Goal: Task Accomplishment & Management: Manage account settings

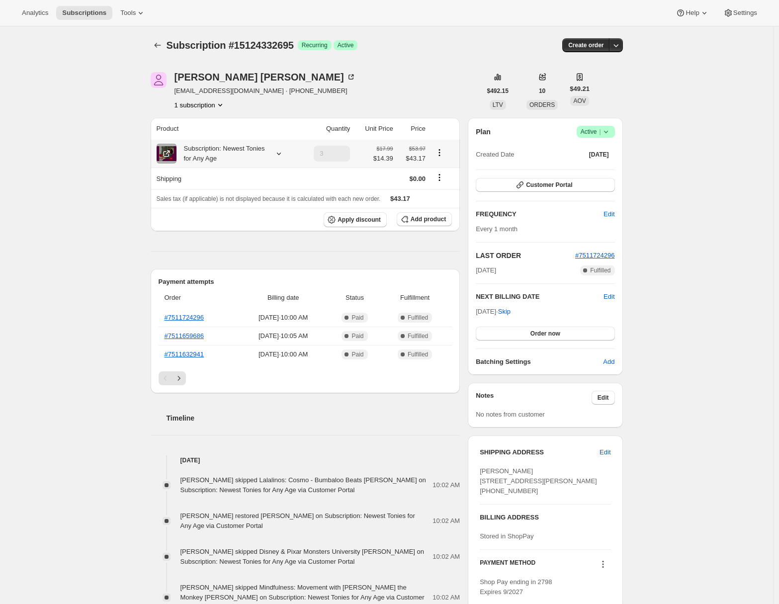
click at [282, 153] on icon at bounding box center [279, 154] width 10 height 10
click at [569, 187] on span "Customer Portal" at bounding box center [549, 185] width 46 height 8
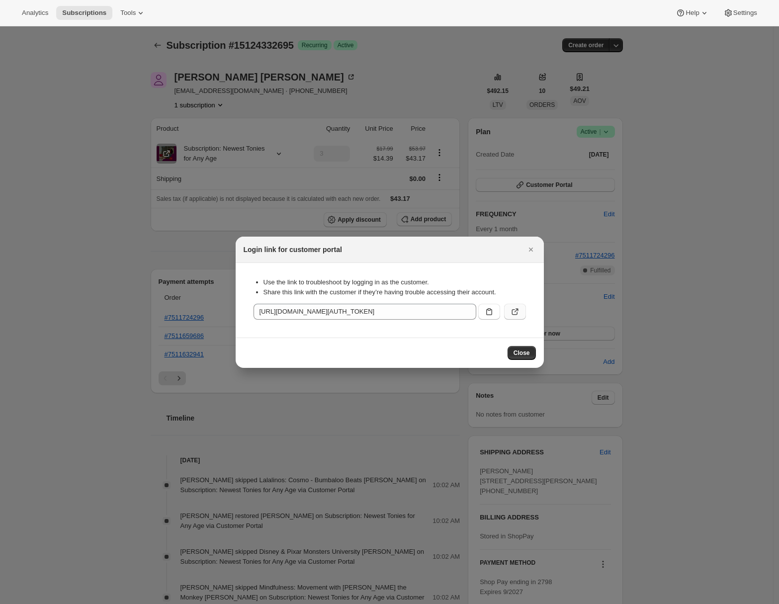
click at [516, 314] on icon ":r1j:" at bounding box center [515, 312] width 6 height 6
click at [531, 255] on button "Close" at bounding box center [531, 250] width 14 height 14
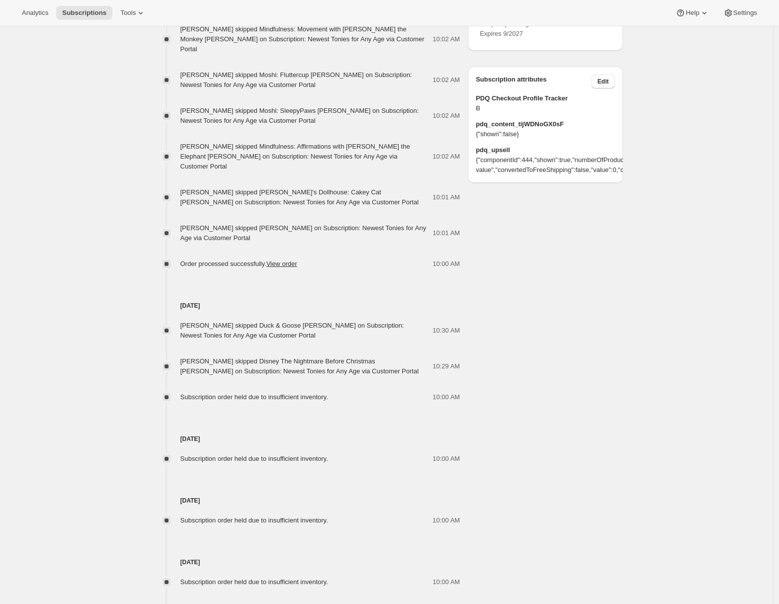
scroll to position [619, 0]
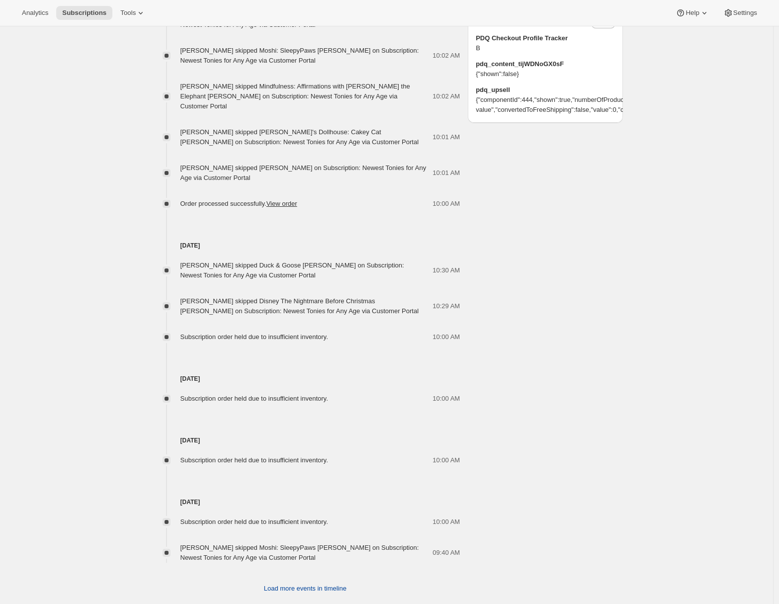
click at [284, 584] on span "Load more events in timeline" at bounding box center [305, 589] width 83 height 10
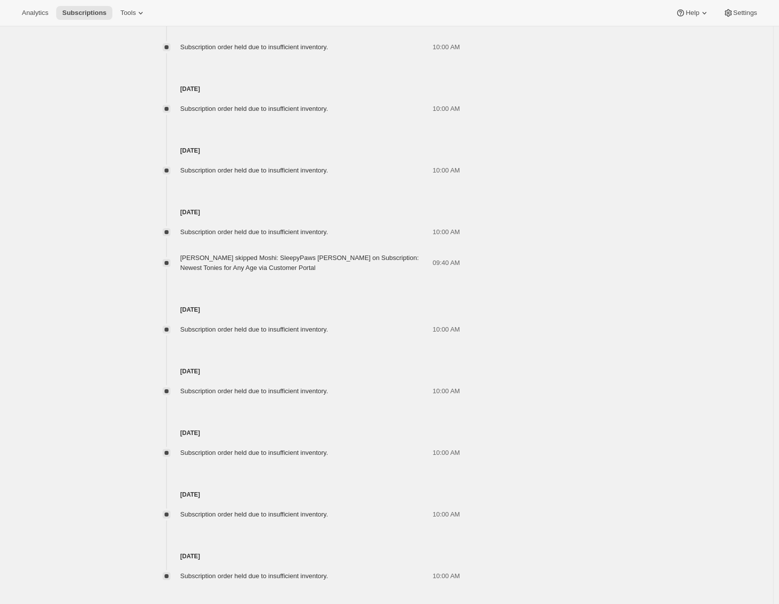
scroll to position [927, 0]
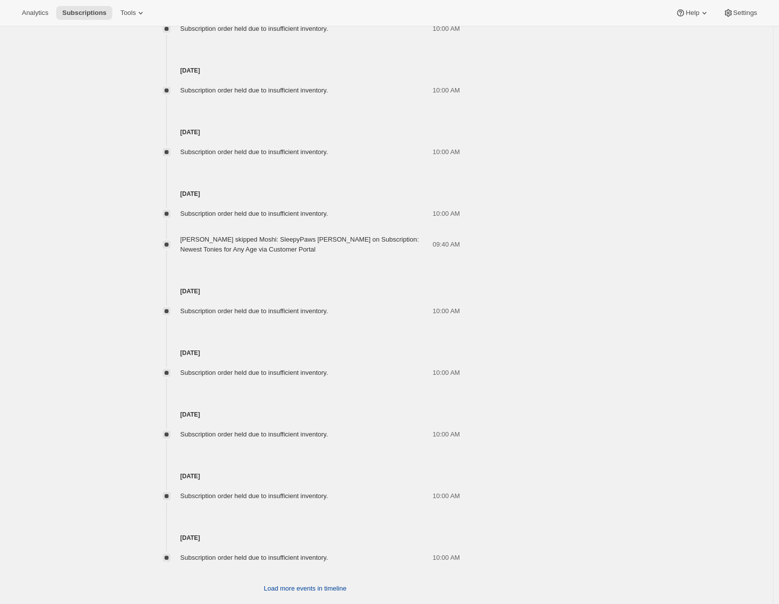
click at [286, 584] on span "Load more events in timeline" at bounding box center [305, 589] width 83 height 10
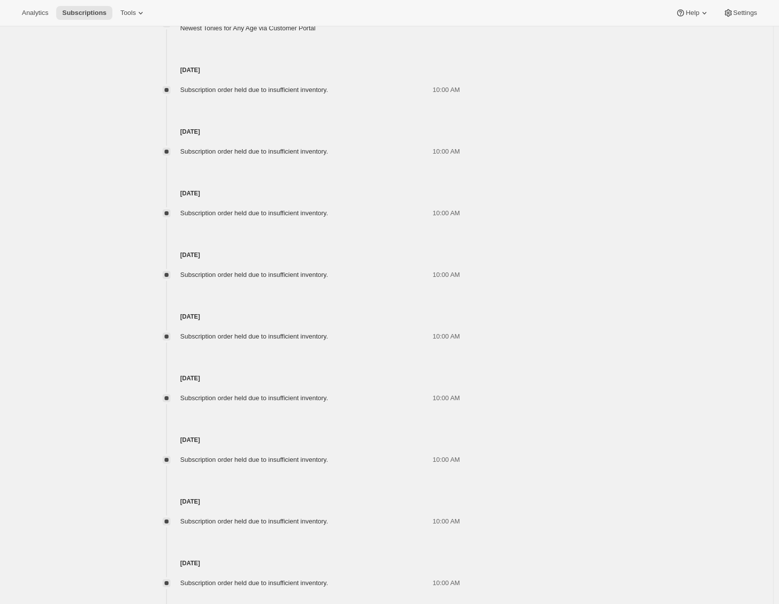
scroll to position [1235, 0]
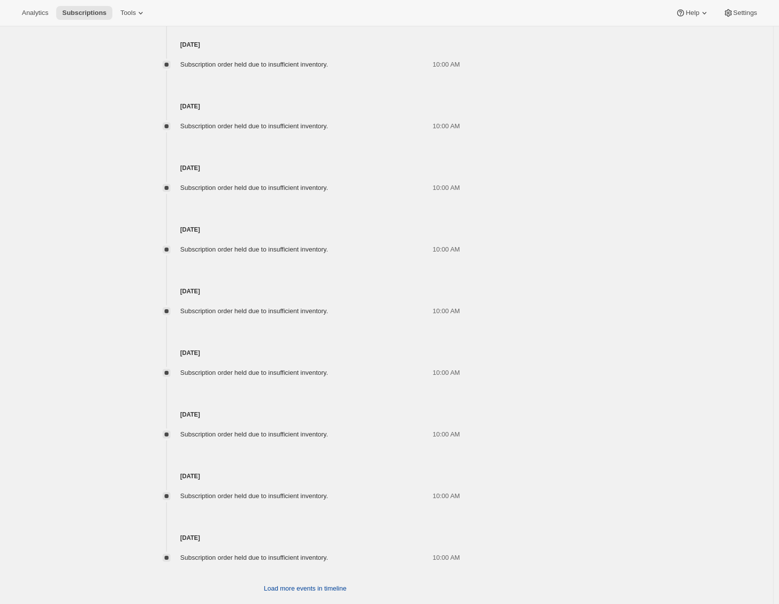
click at [314, 584] on span "Load more events in timeline" at bounding box center [305, 589] width 83 height 10
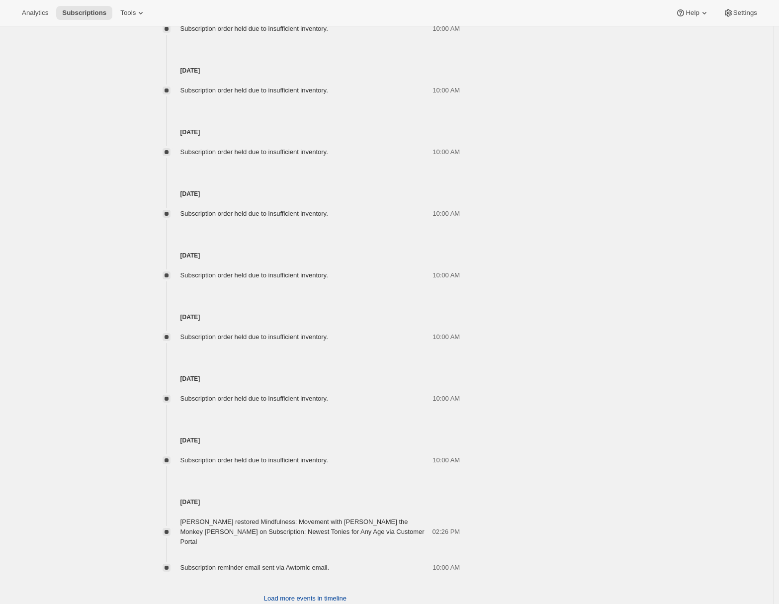
click at [272, 594] on span "Load more events in timeline" at bounding box center [305, 599] width 83 height 10
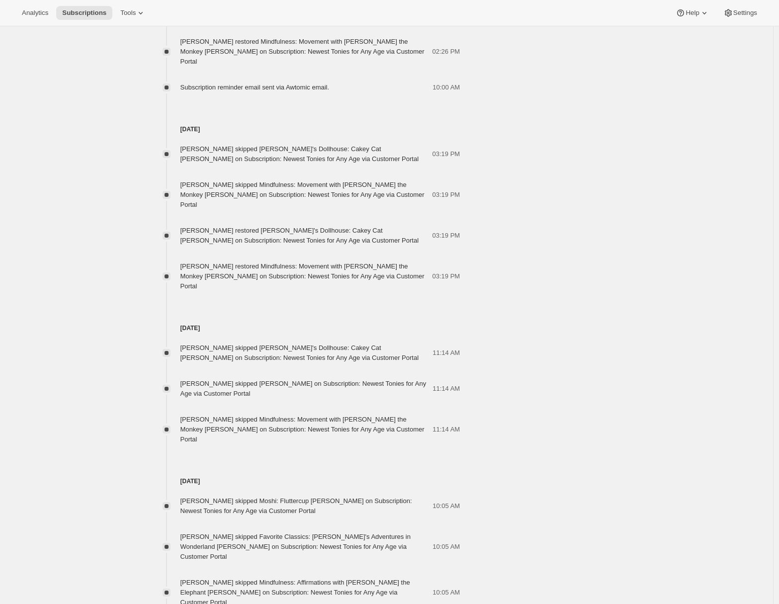
scroll to position [2347, 0]
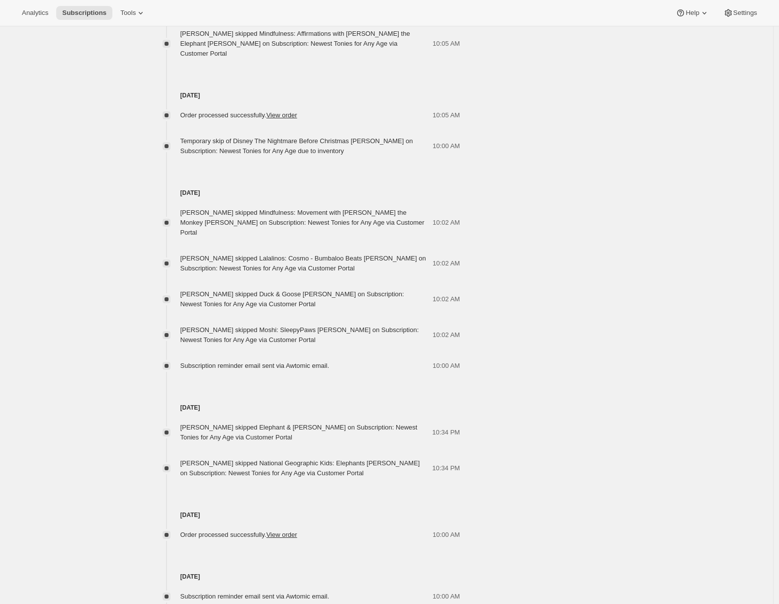
scroll to position [2711, 0]
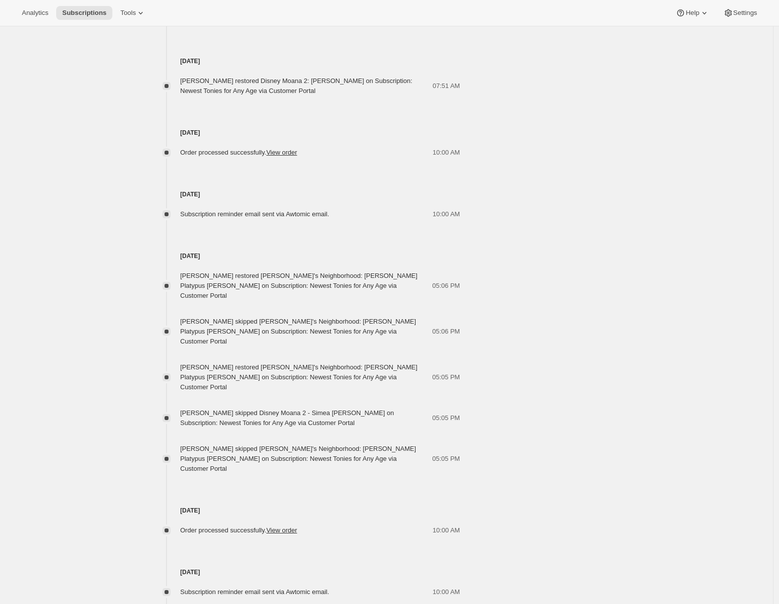
scroll to position [3218, 0]
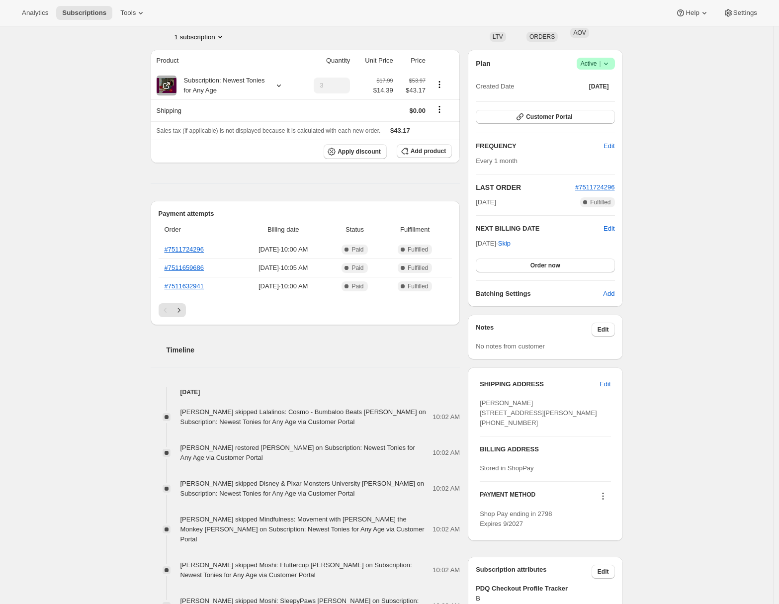
scroll to position [0, 0]
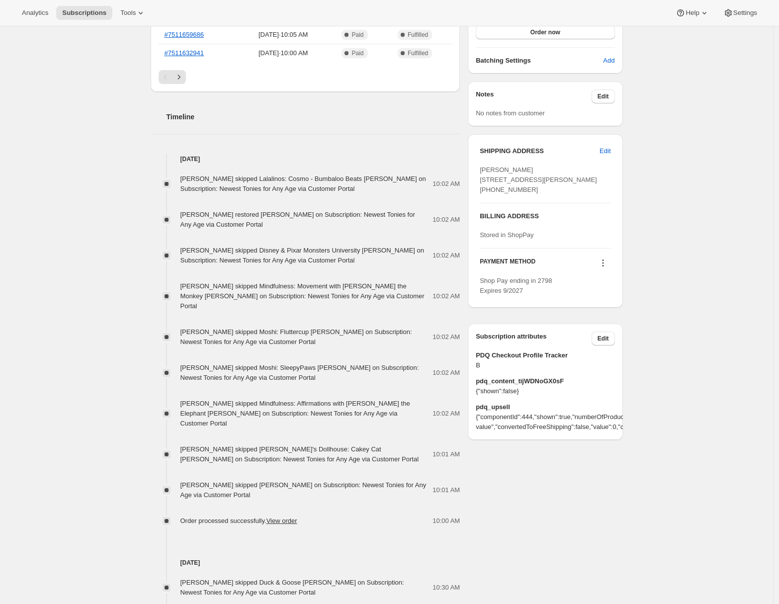
scroll to position [251, 0]
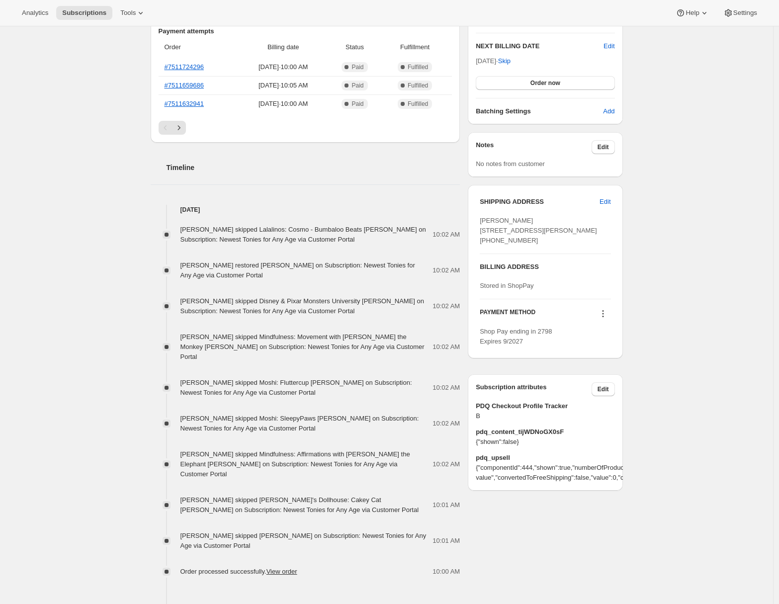
click at [197, 257] on div "Kara Adams skipped Lalalinos: Cosmo - Bumbaloo Beats Tonie on Subscription: New…" at bounding box center [306, 396] width 310 height 362
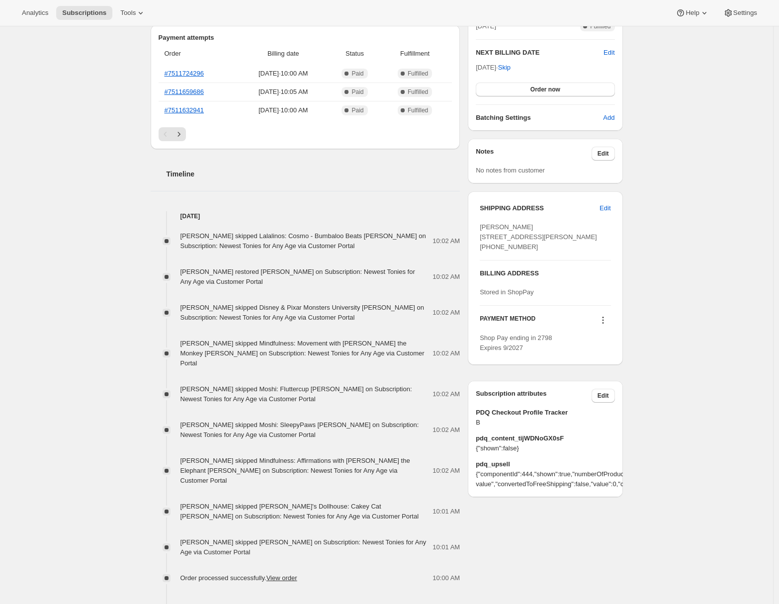
scroll to position [0, 0]
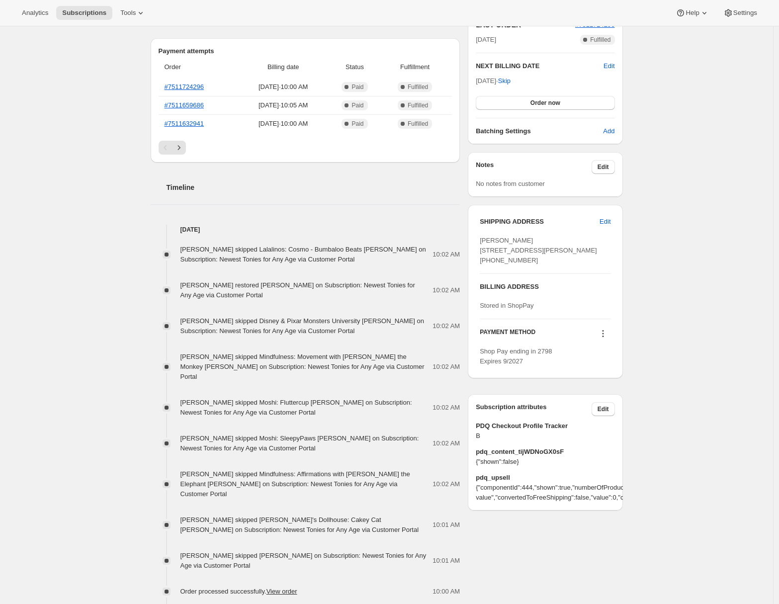
scroll to position [180, 0]
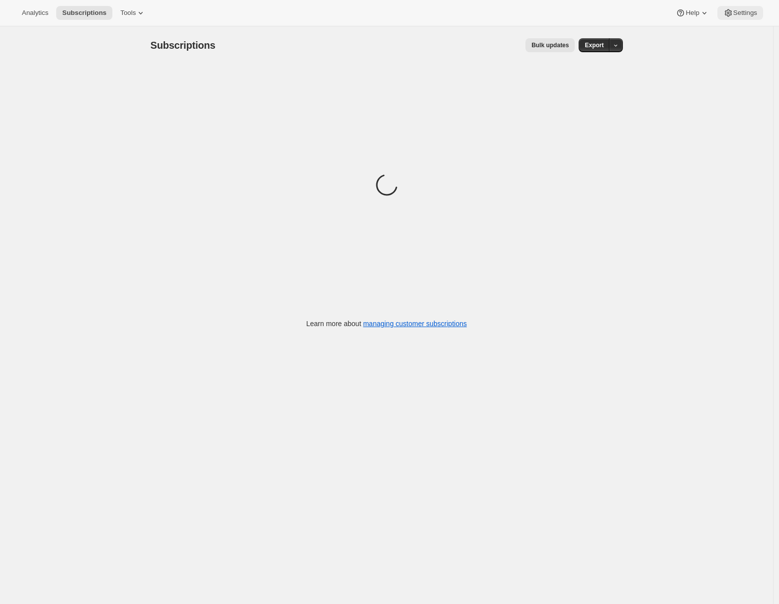
click at [736, 17] on button "Settings" at bounding box center [741, 13] width 46 height 14
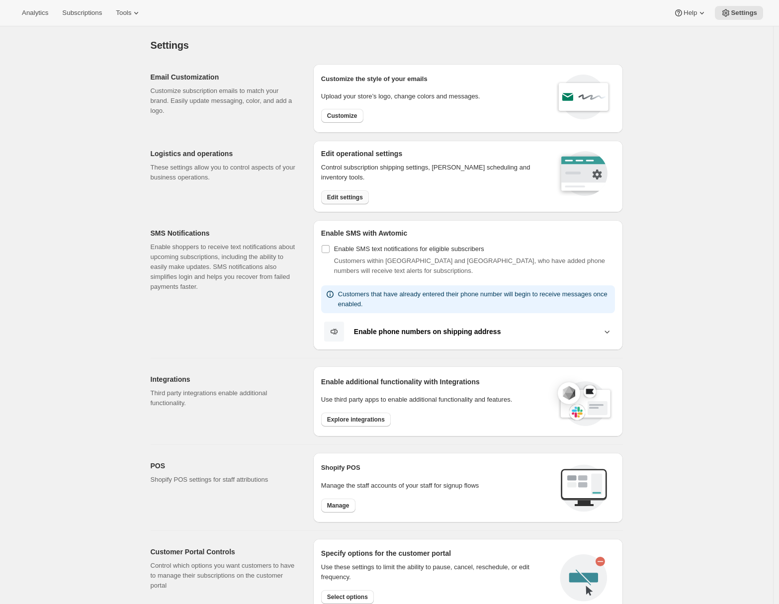
click at [348, 200] on span "Edit settings" at bounding box center [345, 197] width 36 height 8
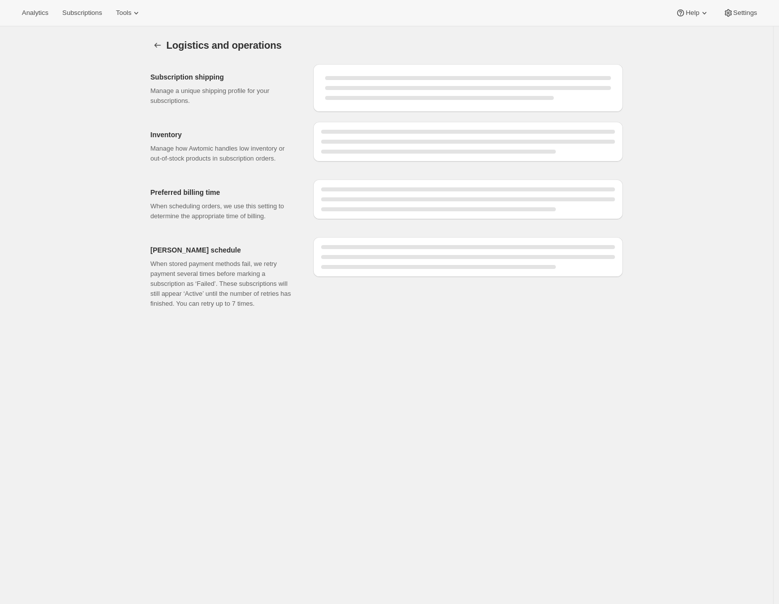
select select "DAY"
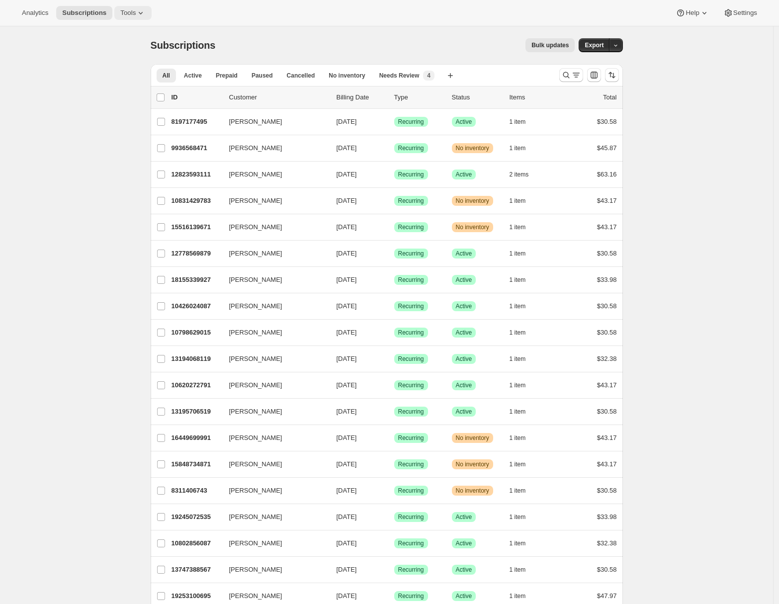
click at [136, 12] on span "Tools" at bounding box center [127, 13] width 15 height 8
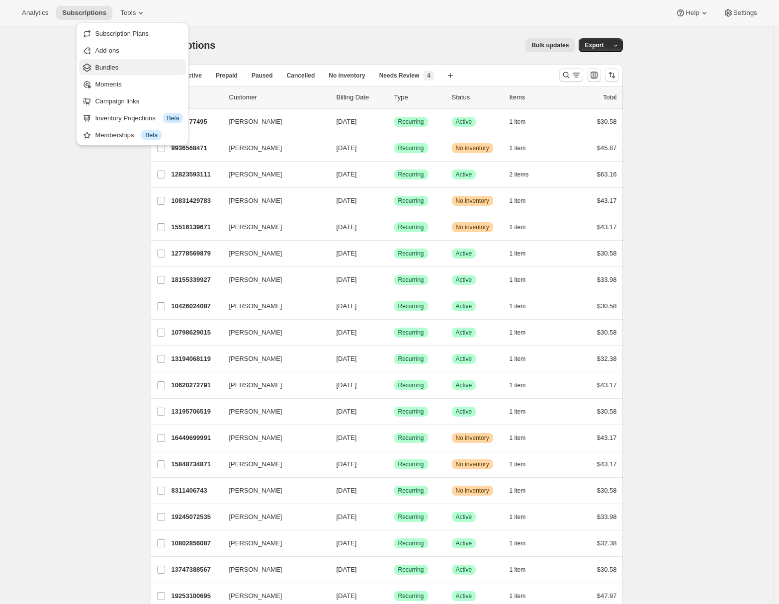
click at [124, 68] on span "Bundles" at bounding box center [139, 68] width 88 height 10
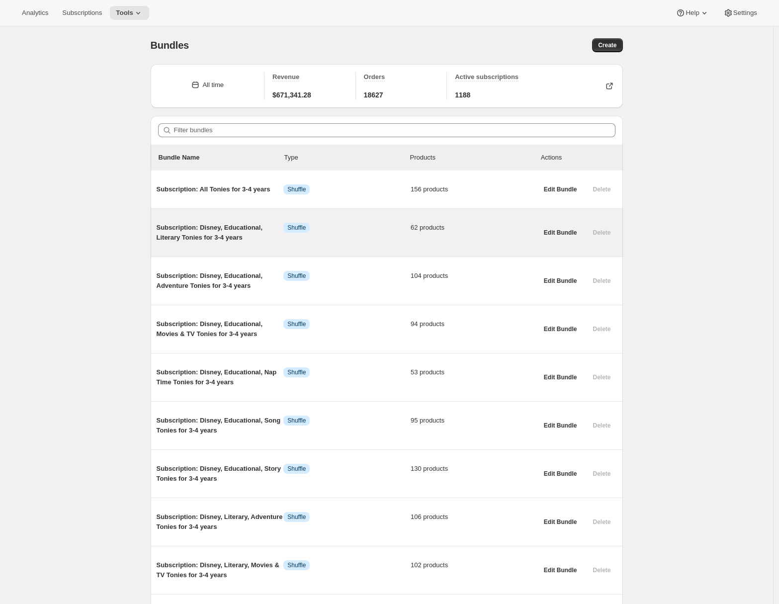
click at [218, 227] on span "Subscription: Disney, Educational, Literary Tonies for 3-4 years" at bounding box center [220, 233] width 127 height 20
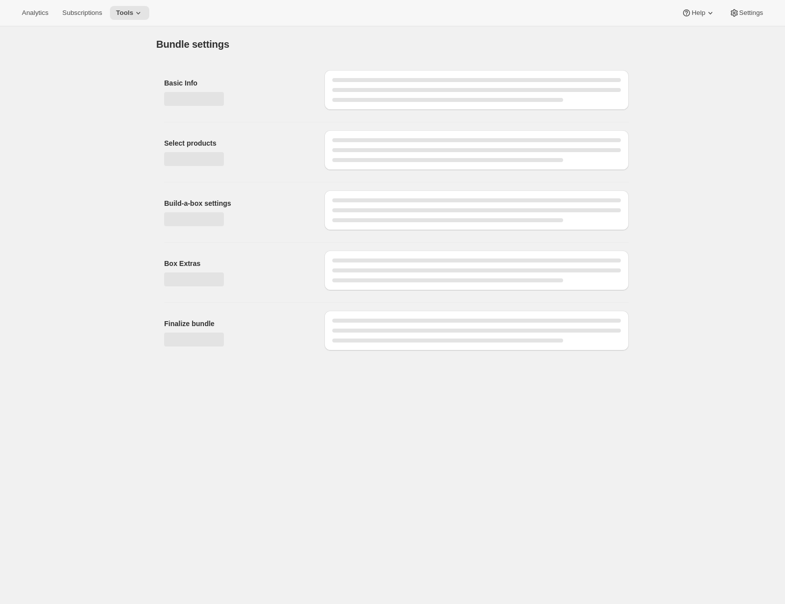
type input "Subscription: Disney, Educational, Literary Tonies for 3-4 years"
type input "Subscription: Newest Tonies for Any Age"
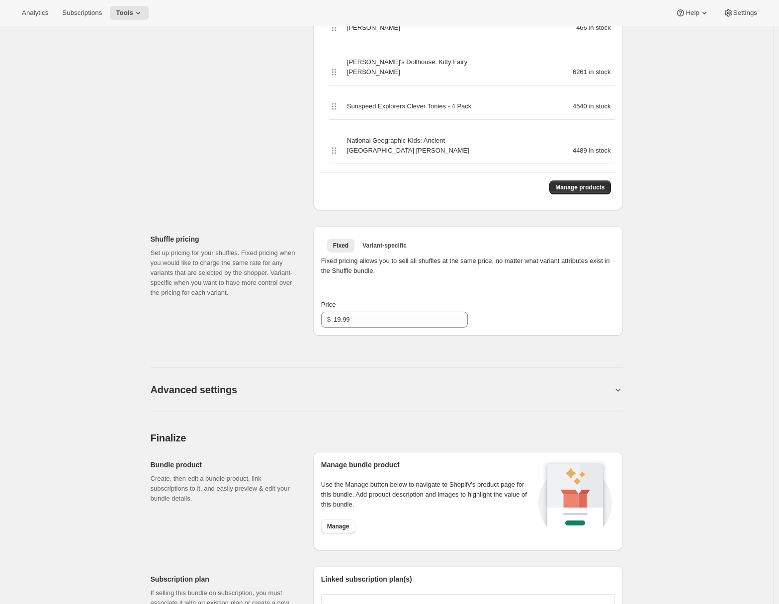
scroll to position [799, 0]
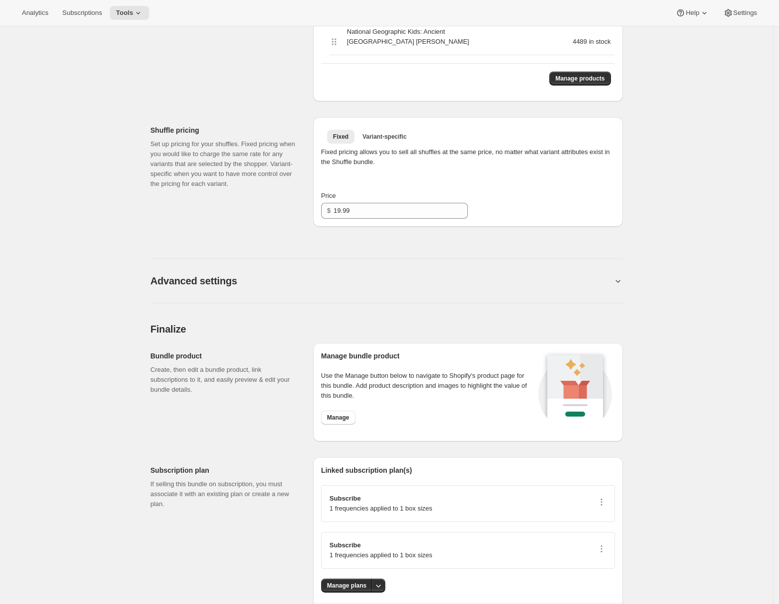
click at [280, 275] on button "Advanced settings" at bounding box center [382, 281] width 462 height 12
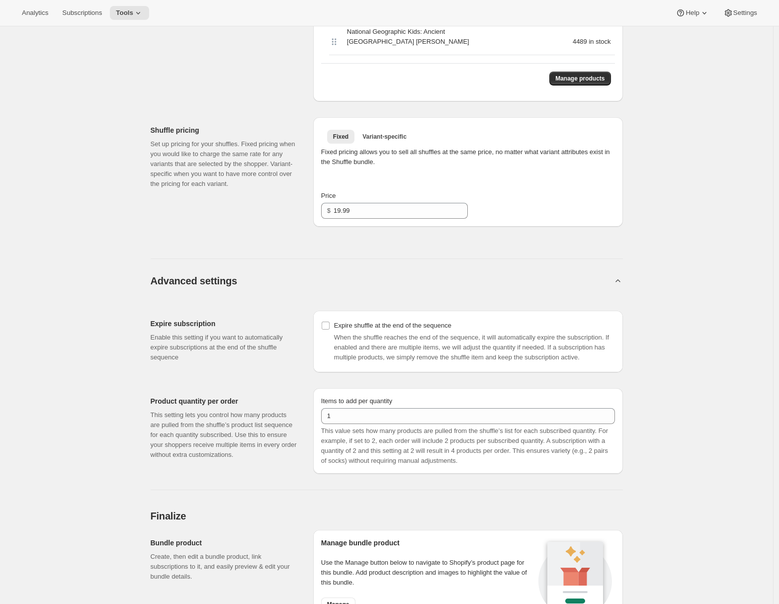
click at [179, 249] on div "Advanced settings Expire subscription Enable this setting if you want to automa…" at bounding box center [387, 369] width 472 height 244
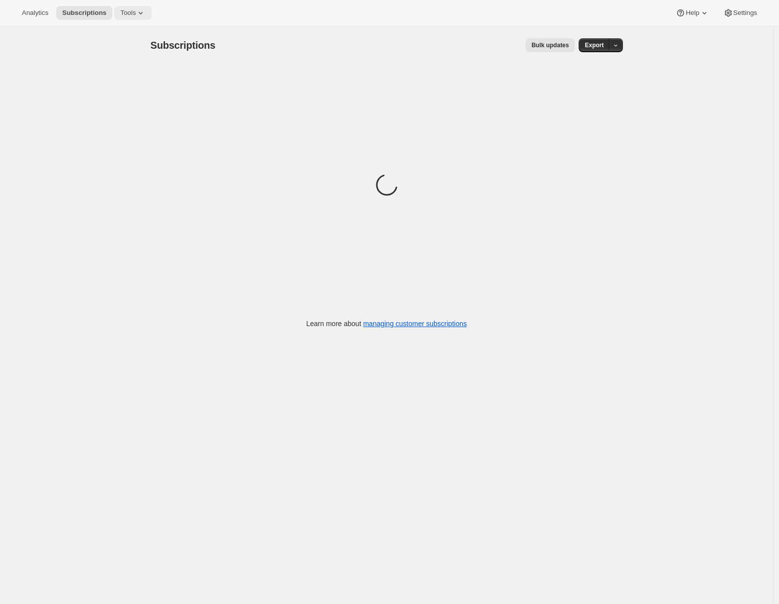
click at [139, 15] on icon at bounding box center [141, 13] width 10 height 10
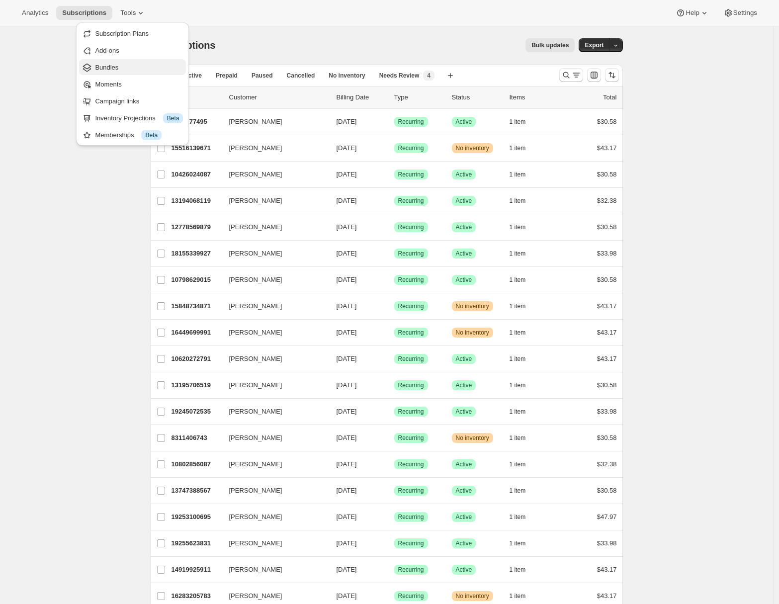
click at [117, 72] on span "Bundles" at bounding box center [139, 68] width 88 height 10
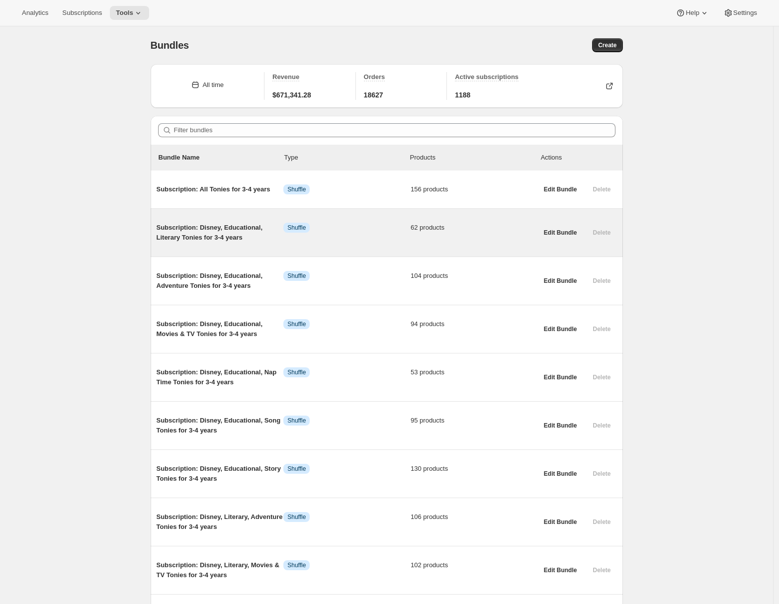
click at [241, 236] on span "Subscription: Disney, Educational, Literary Tonies for 3-4 years" at bounding box center [220, 233] width 127 height 20
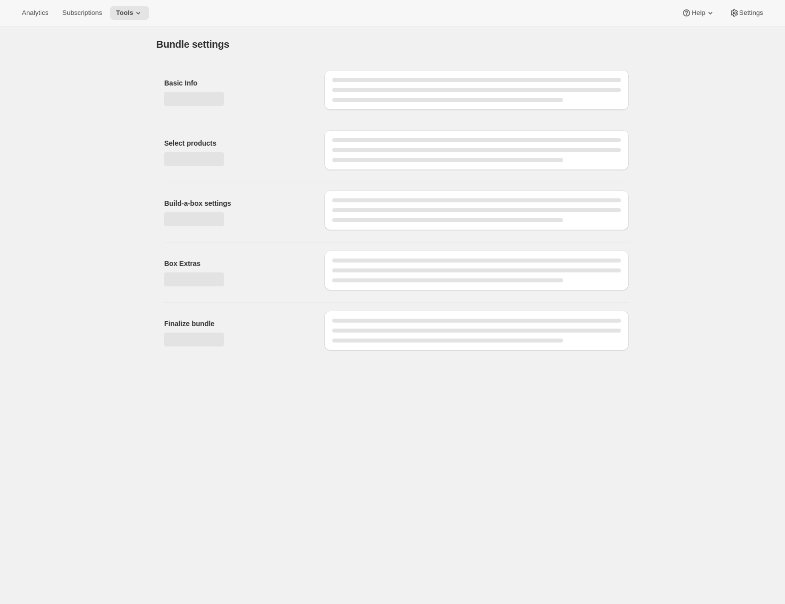
type input "Subscription: Disney, Educational, Literary Tonies for 3-4 years"
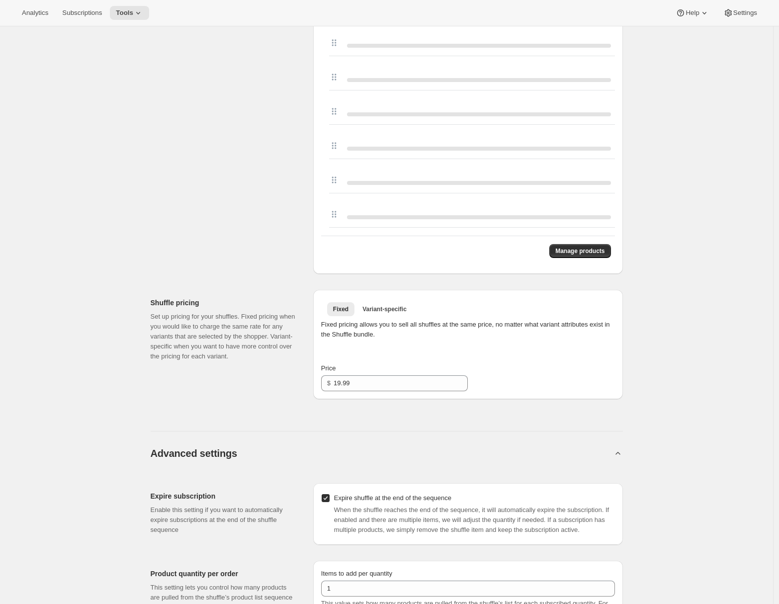
scroll to position [2499, 0]
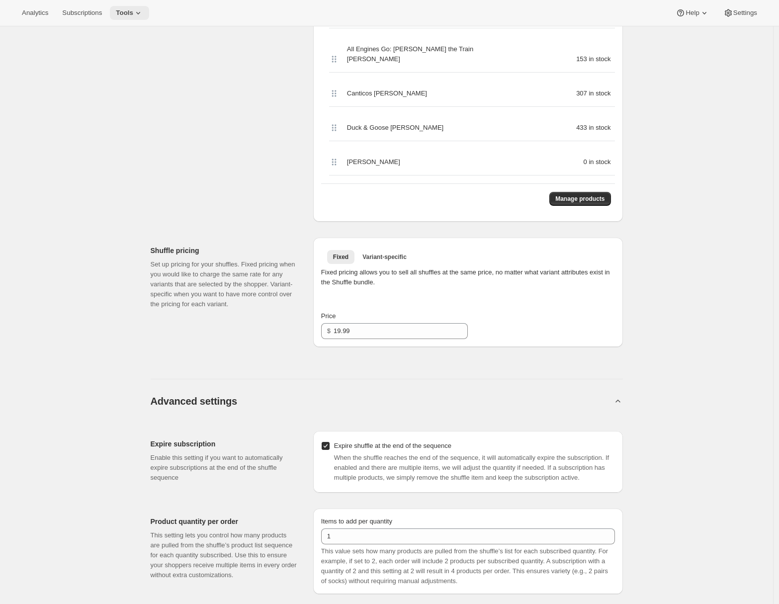
click at [141, 10] on icon at bounding box center [138, 13] width 10 height 10
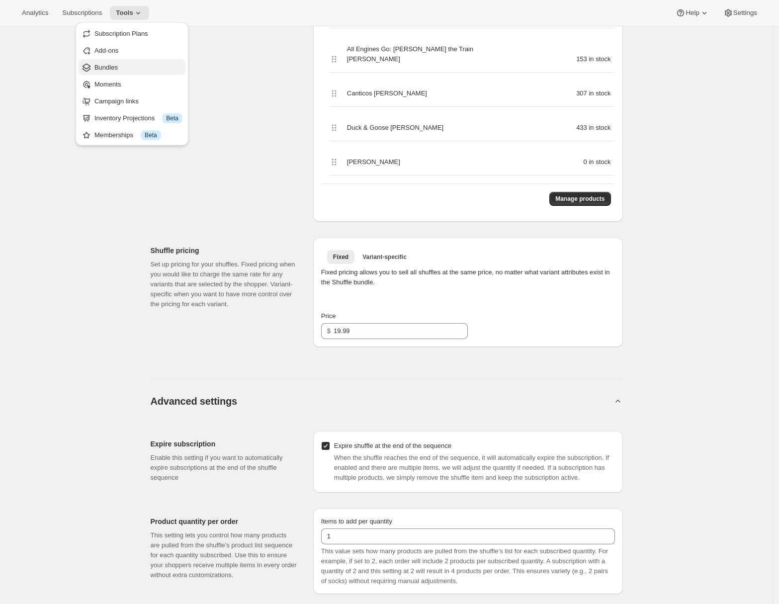
click at [114, 67] on span "Bundles" at bounding box center [105, 67] width 23 height 7
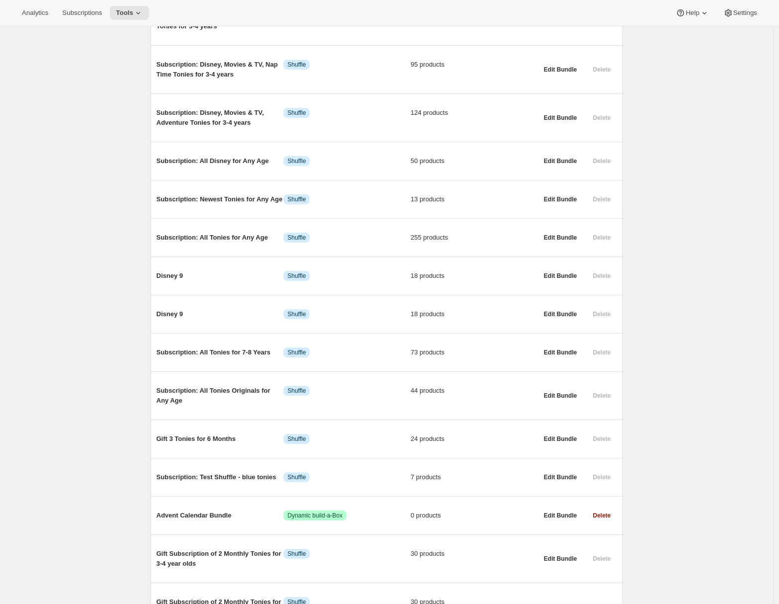
scroll to position [5814, 0]
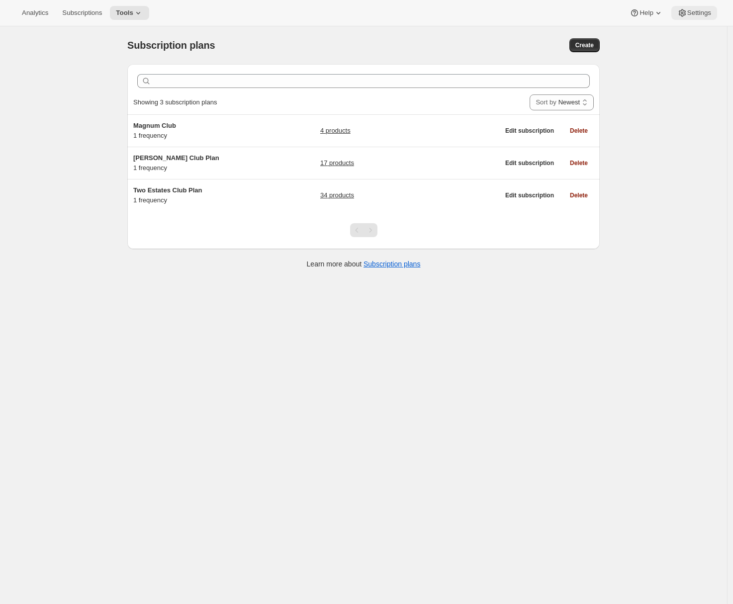
click at [703, 11] on span "Settings" at bounding box center [699, 13] width 24 height 8
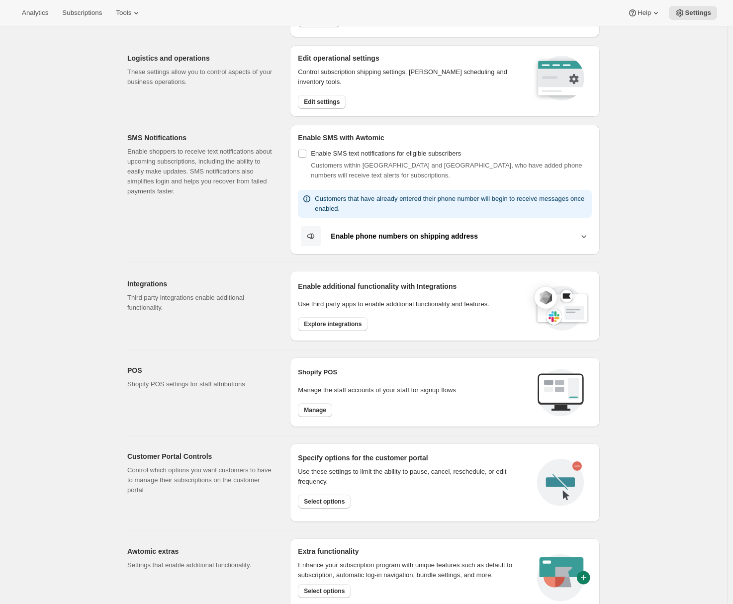
scroll to position [146, 0]
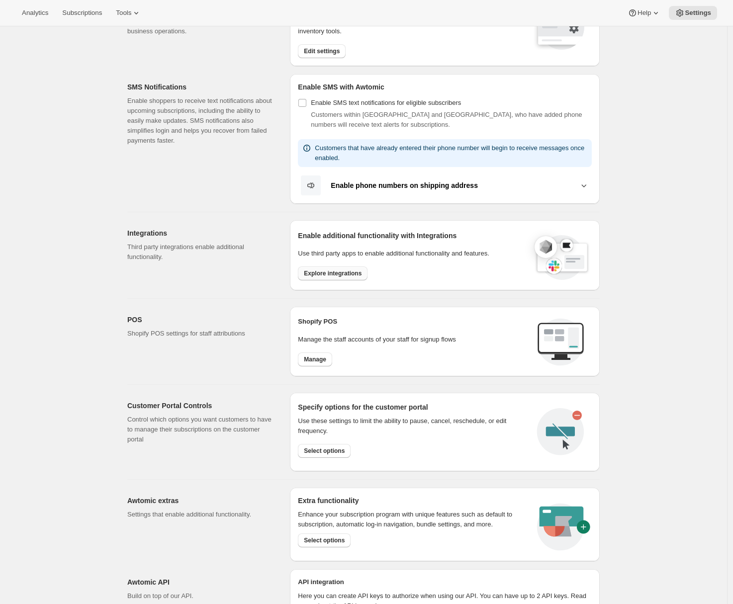
click at [327, 271] on span "Explore integrations" at bounding box center [333, 274] width 58 height 8
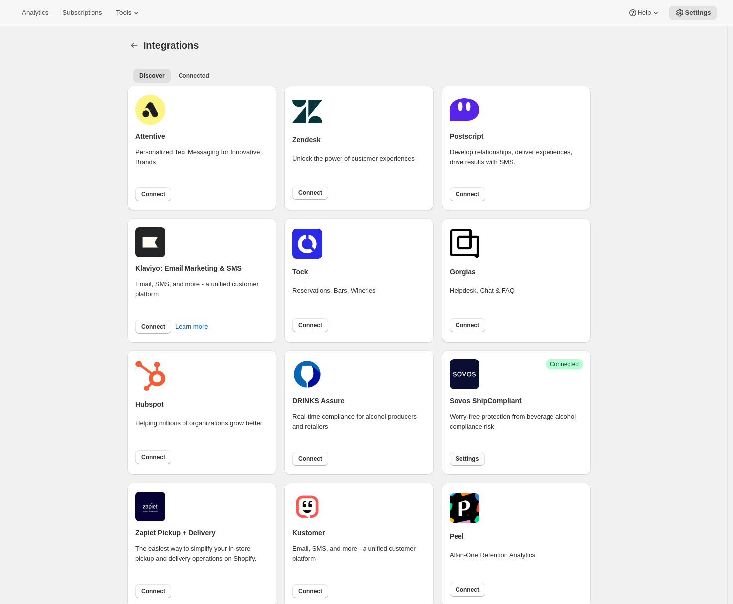
click at [454, 456] on button "Settings" at bounding box center [467, 459] width 35 height 14
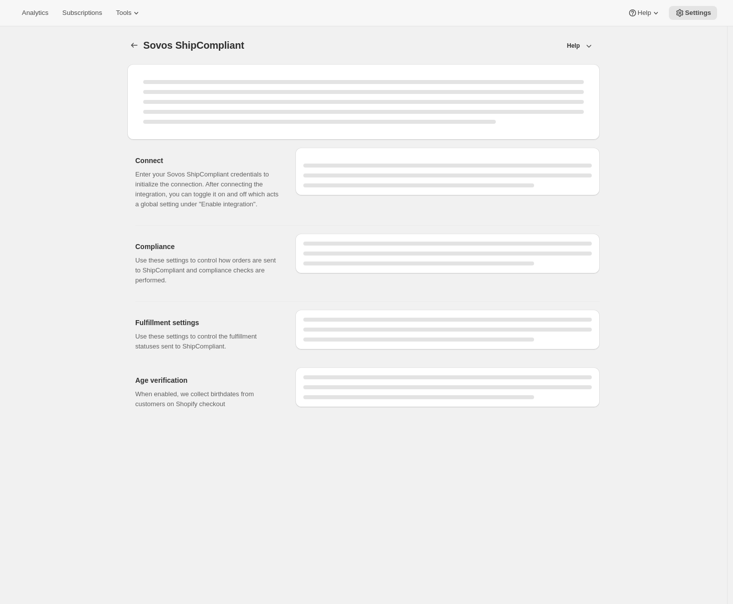
select select "WineShipping"
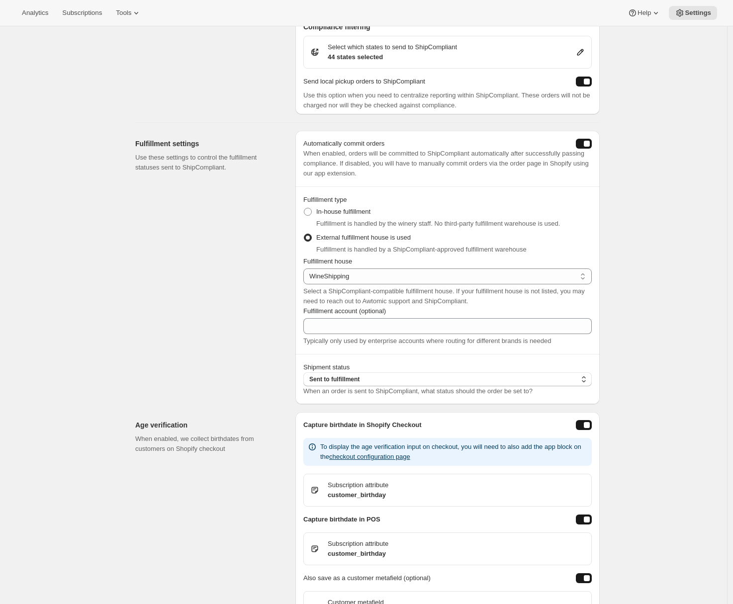
scroll to position [563, 0]
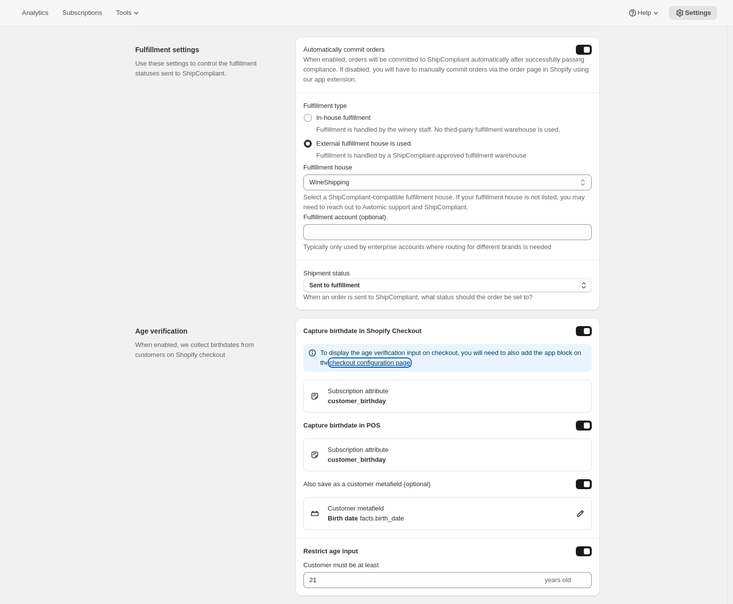
click at [392, 361] on button "checkout configuration page" at bounding box center [369, 362] width 81 height 7
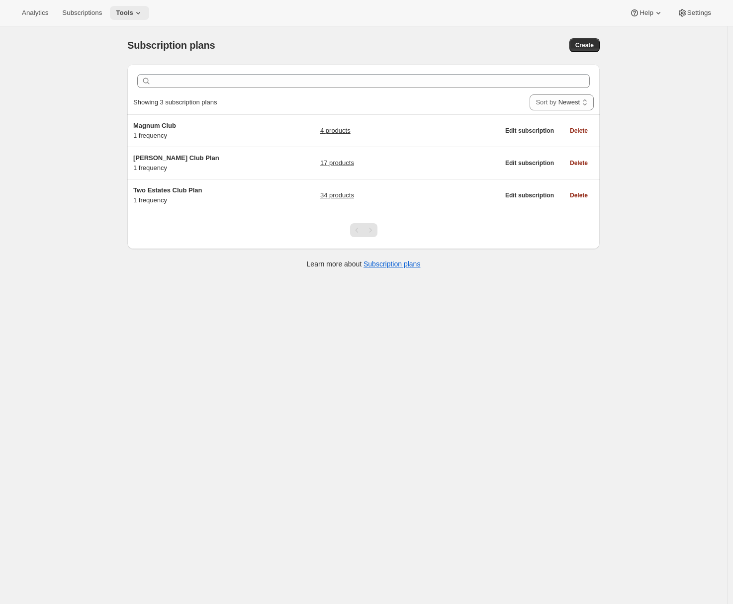
click at [141, 13] on icon at bounding box center [138, 13] width 10 height 10
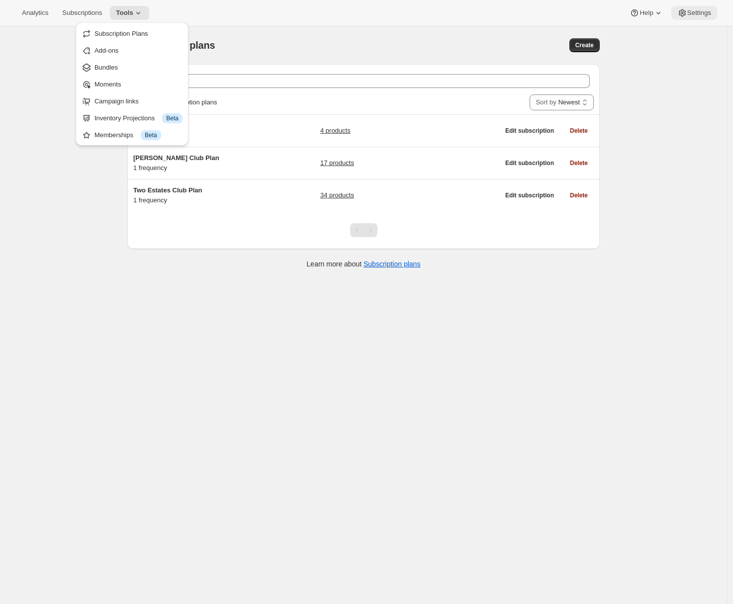
click at [699, 9] on span "Settings" at bounding box center [699, 13] width 24 height 8
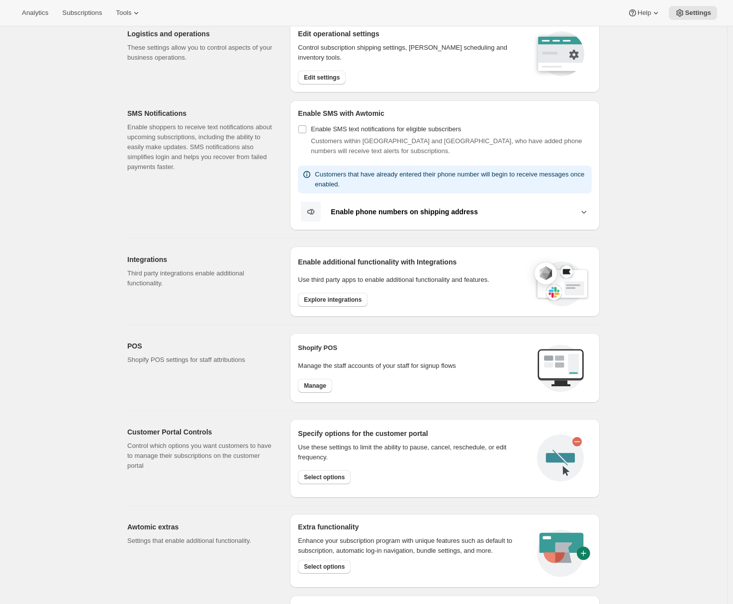
scroll to position [171, 0]
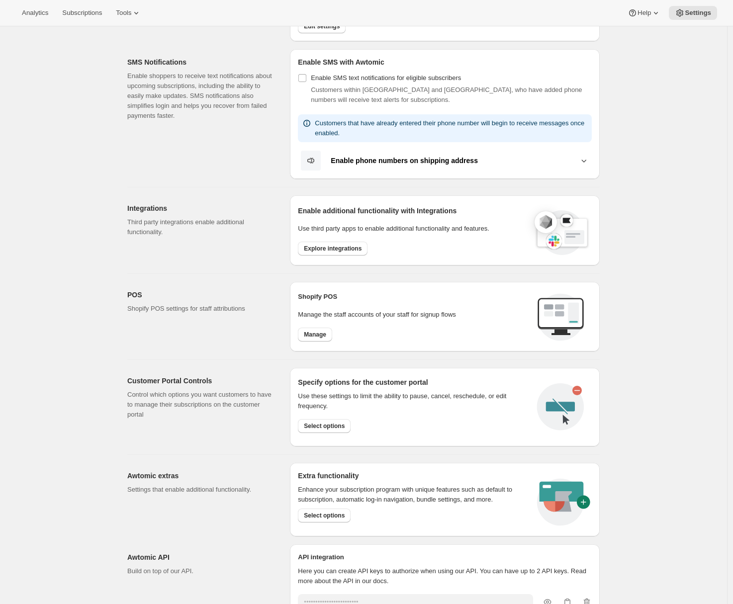
click at [331, 255] on div "Enable additional functionality with Integrations Use third party apps to enabl…" at bounding box center [445, 230] width 294 height 54
click at [332, 250] on span "Explore integrations" at bounding box center [333, 249] width 58 height 8
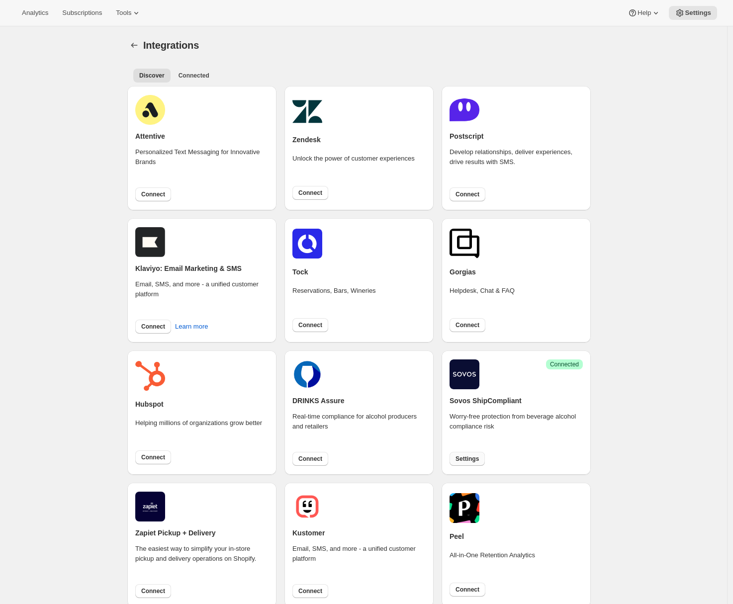
click at [460, 460] on span "Settings" at bounding box center [466, 459] width 23 height 8
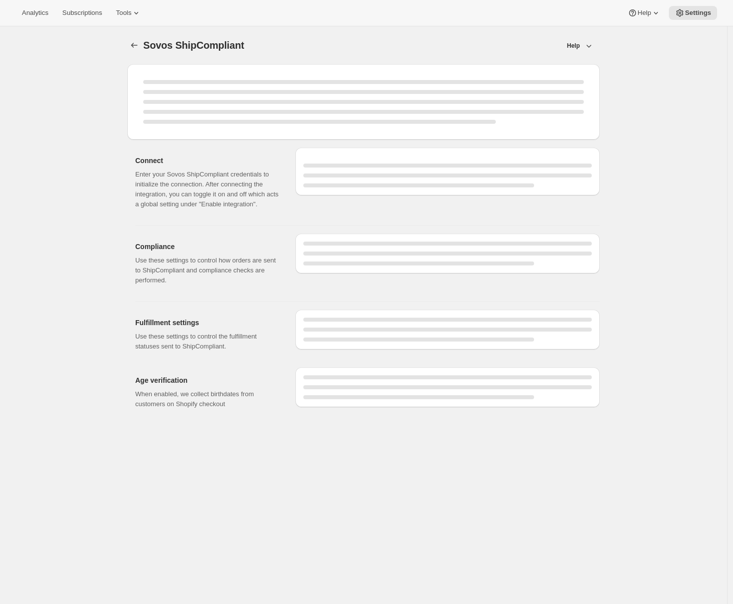
select select "WineShipping"
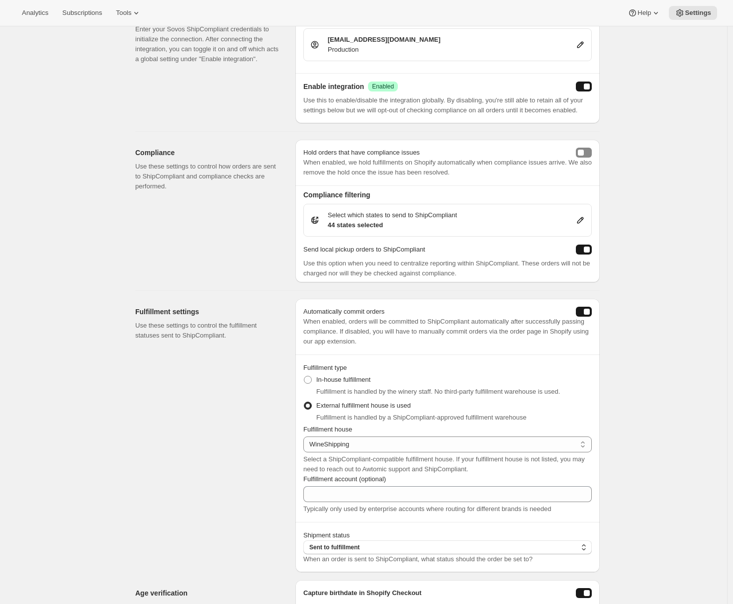
scroll to position [451, 0]
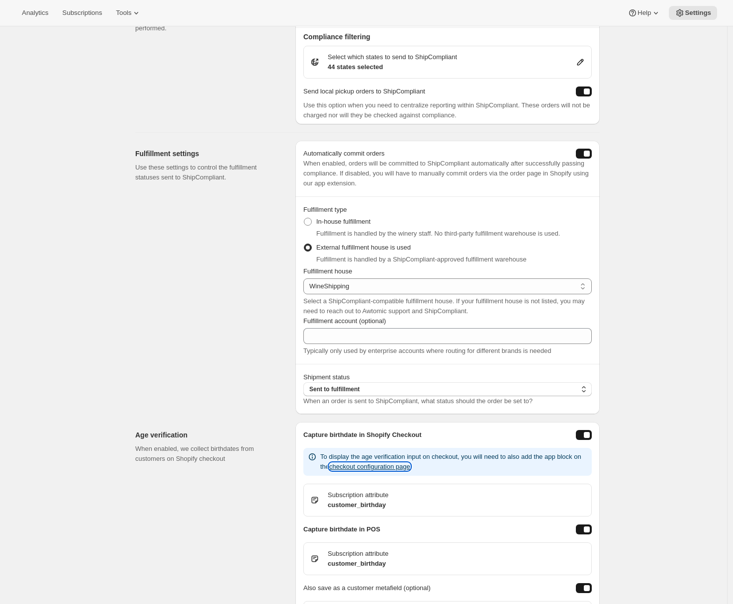
click at [410, 470] on button "checkout configuration page" at bounding box center [369, 466] width 81 height 7
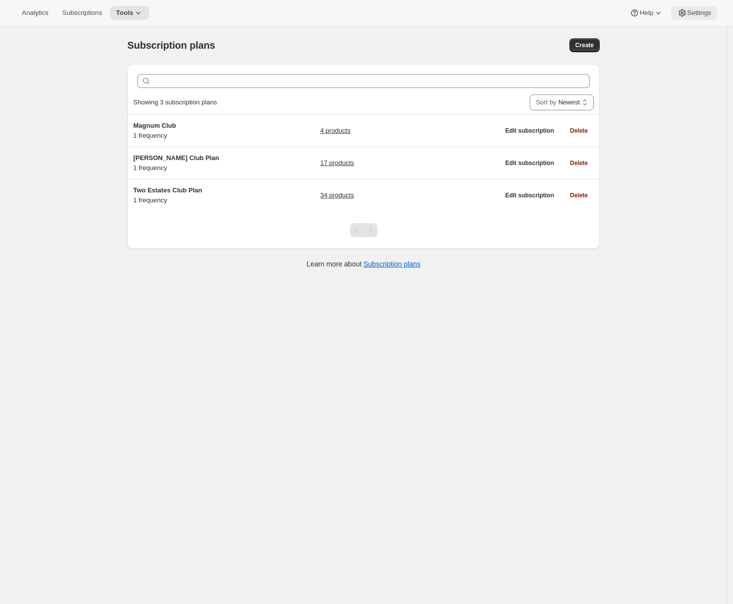
click at [688, 18] on button "Settings" at bounding box center [694, 13] width 46 height 14
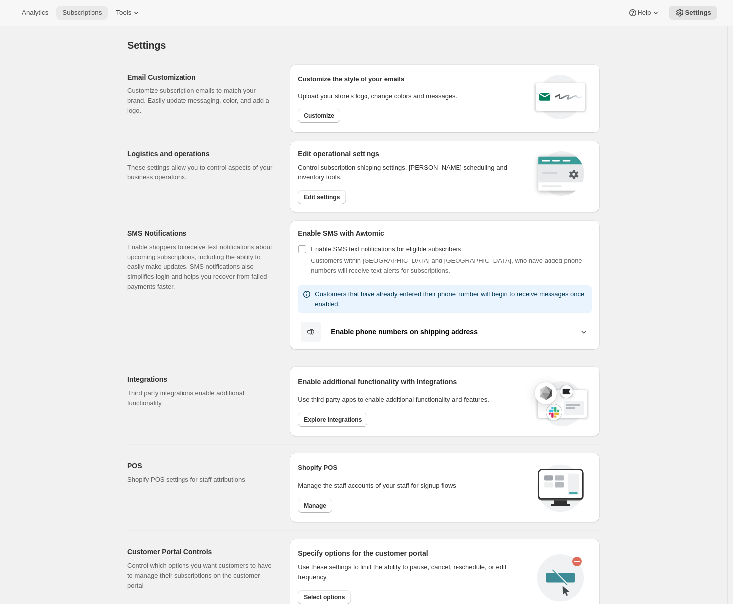
click at [90, 11] on span "Subscriptions" at bounding box center [82, 13] width 40 height 8
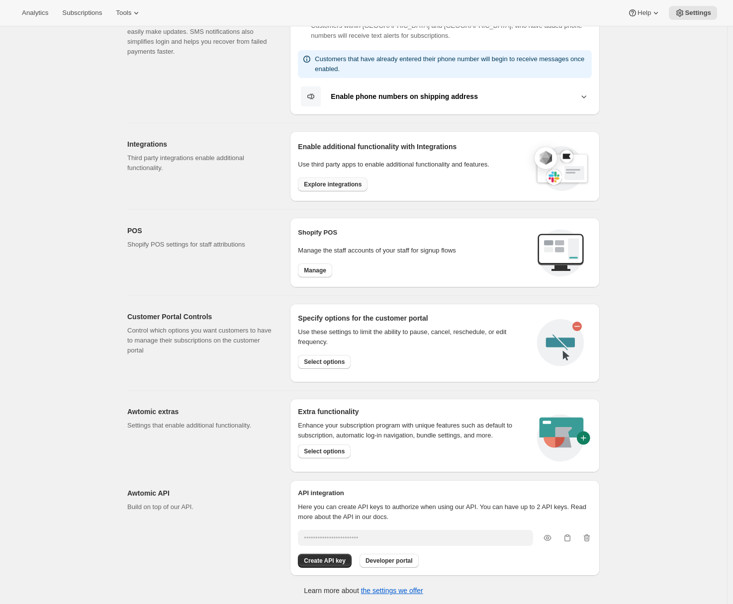
click at [343, 181] on span "Explore integrations" at bounding box center [333, 185] width 58 height 8
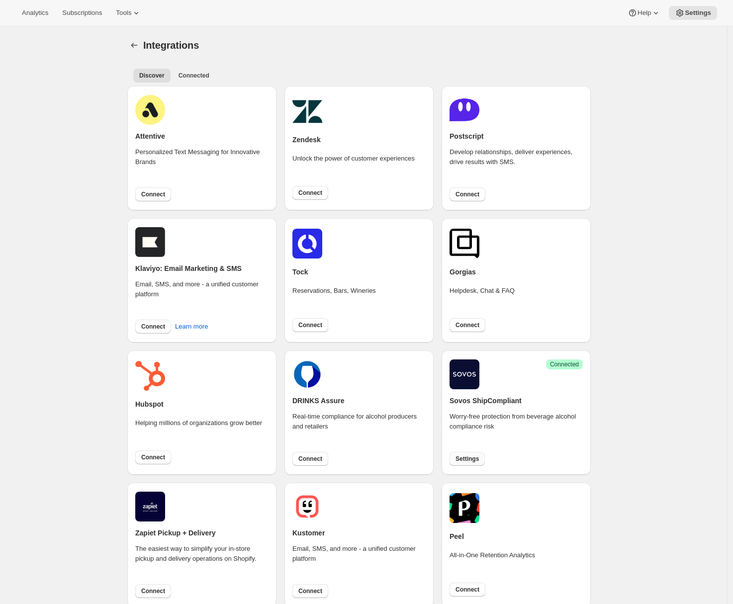
click at [464, 461] on span "Settings" at bounding box center [466, 459] width 23 height 8
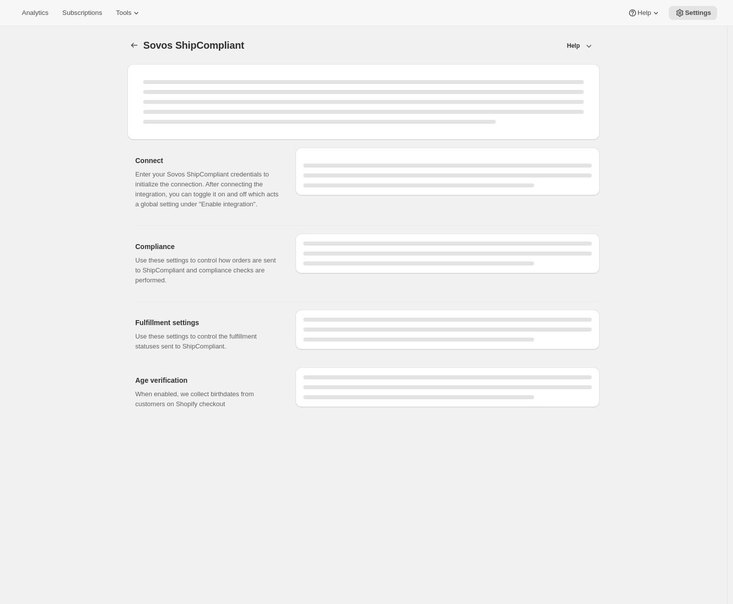
select select "WineShipping"
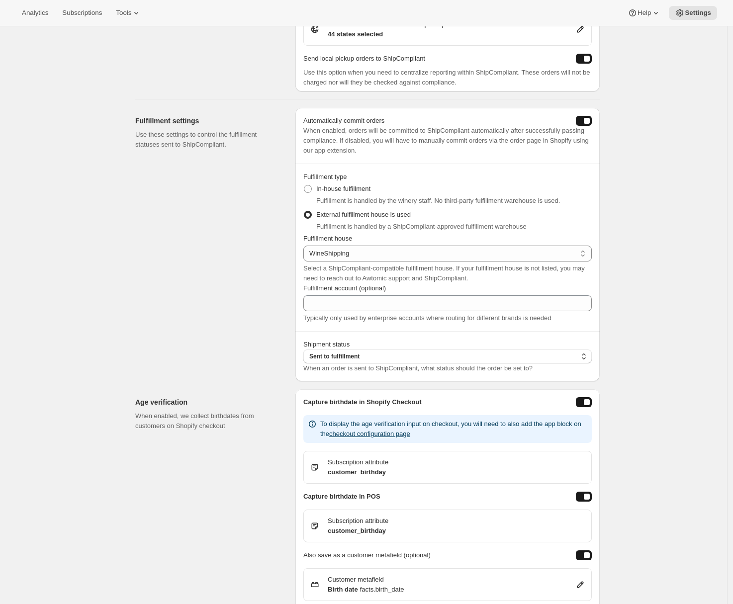
scroll to position [563, 0]
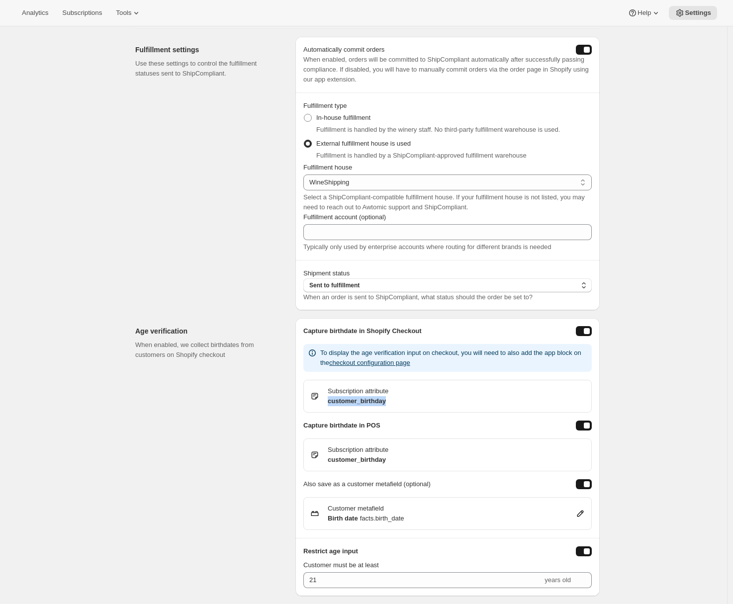
drag, startPoint x: 391, startPoint y: 404, endPoint x: 329, endPoint y: 403, distance: 62.2
click at [329, 403] on div "Subscription attribute customer_birthday" at bounding box center [349, 396] width 79 height 20
copy p "customer_birthday"
